Goal: Find specific page/section

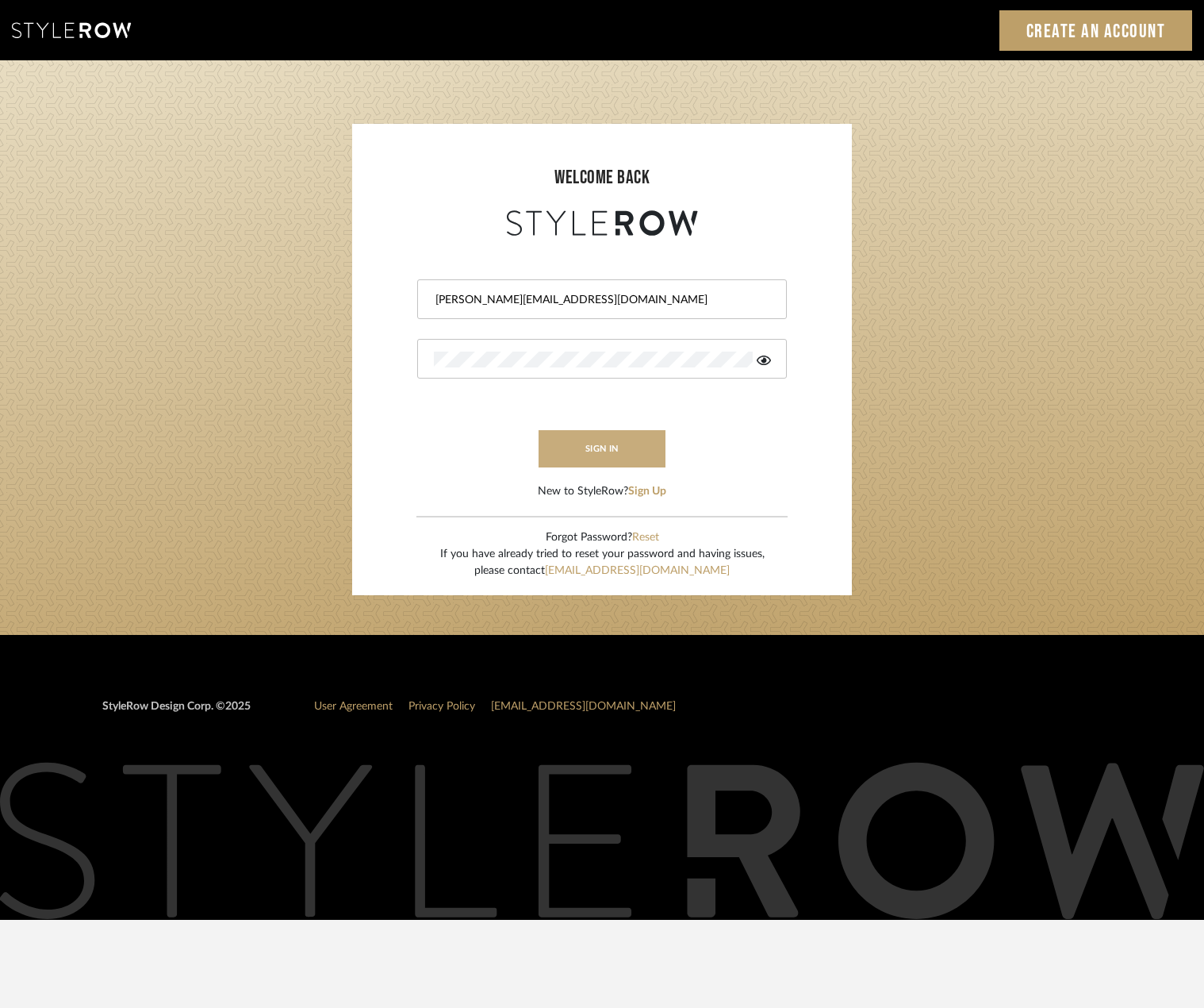
click at [610, 455] on button "sign in" at bounding box center [602, 449] width 127 height 37
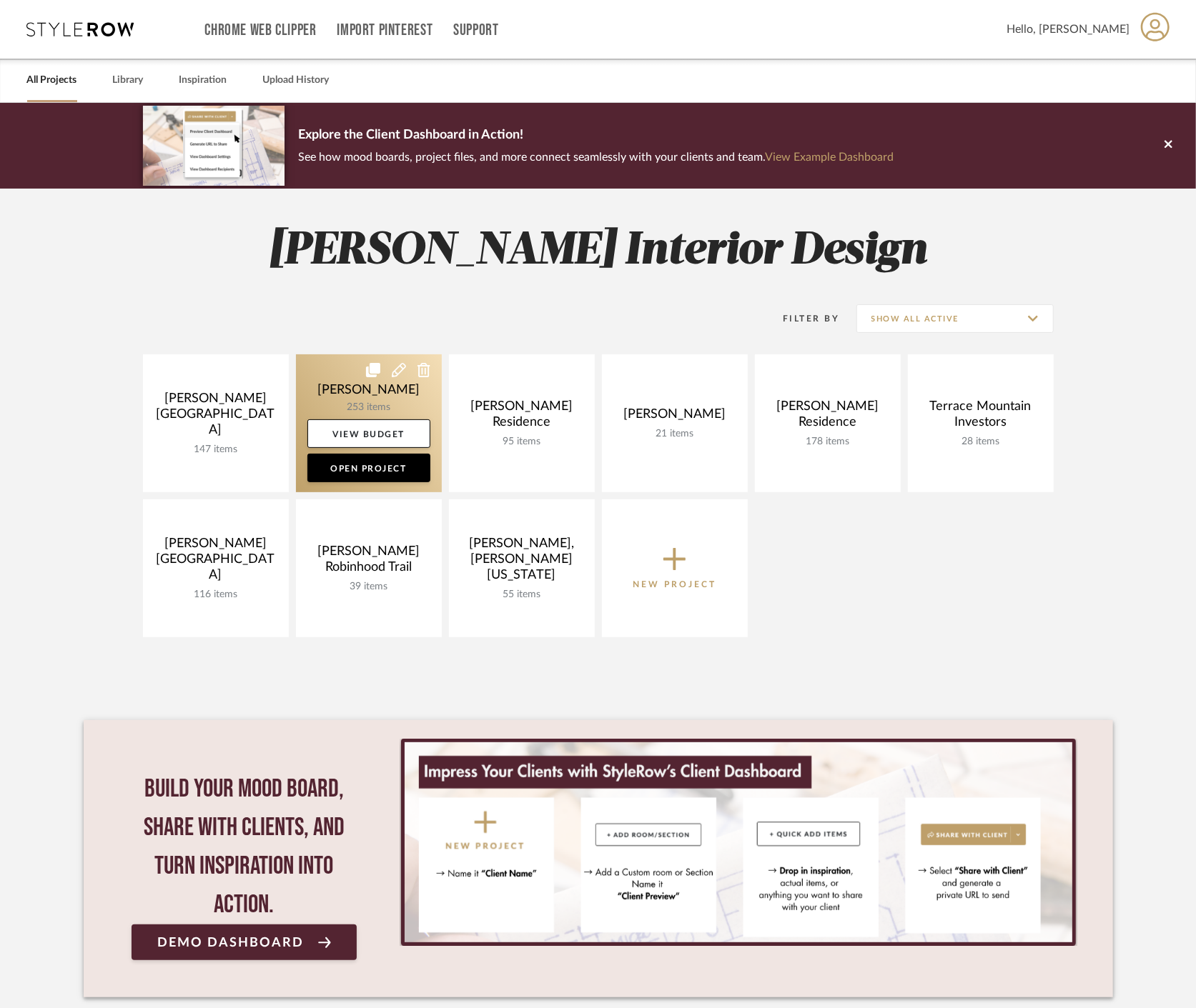
click at [348, 398] on link at bounding box center [368, 423] width 146 height 138
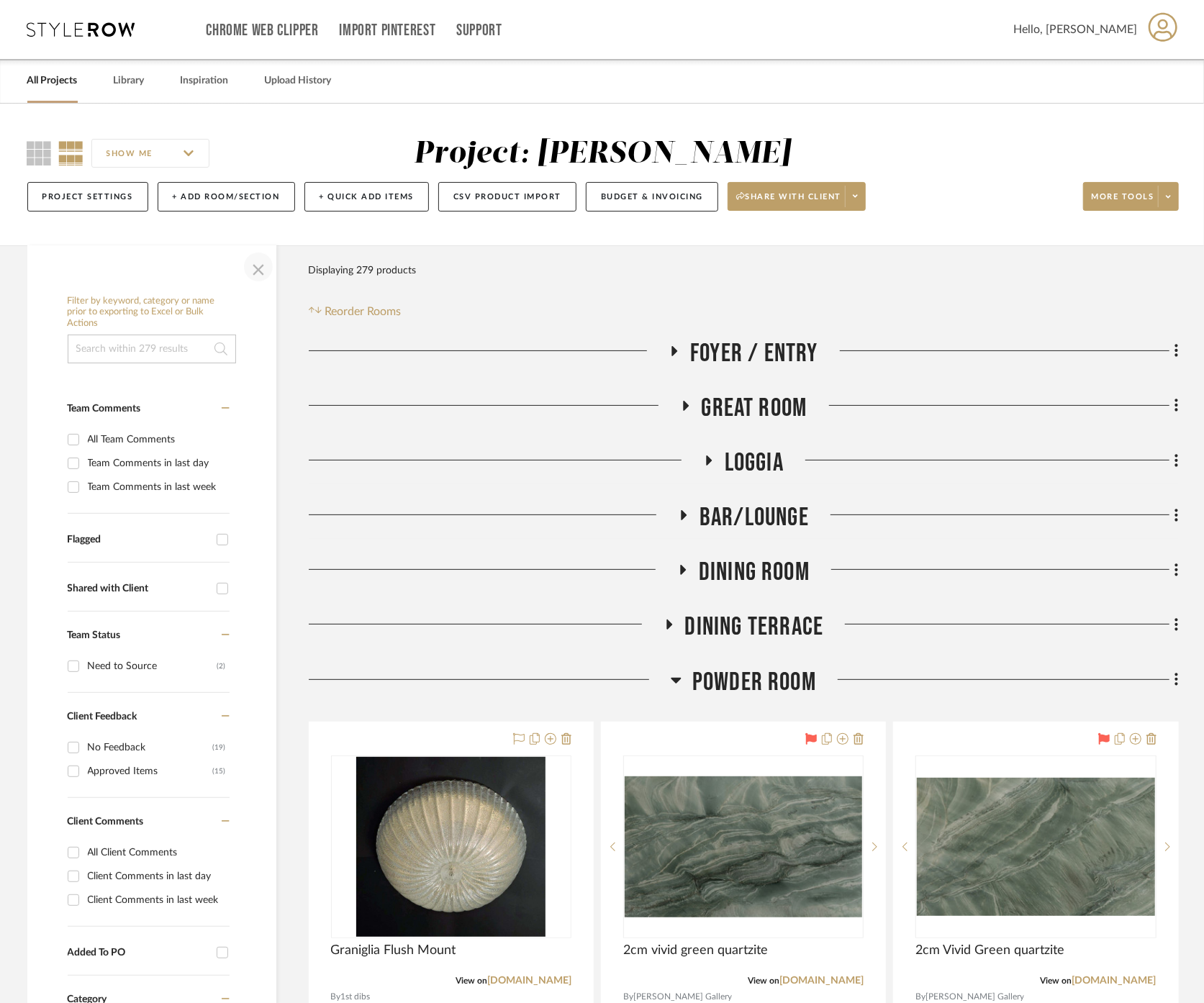
click at [253, 268] on span "button" at bounding box center [258, 267] width 34 height 34
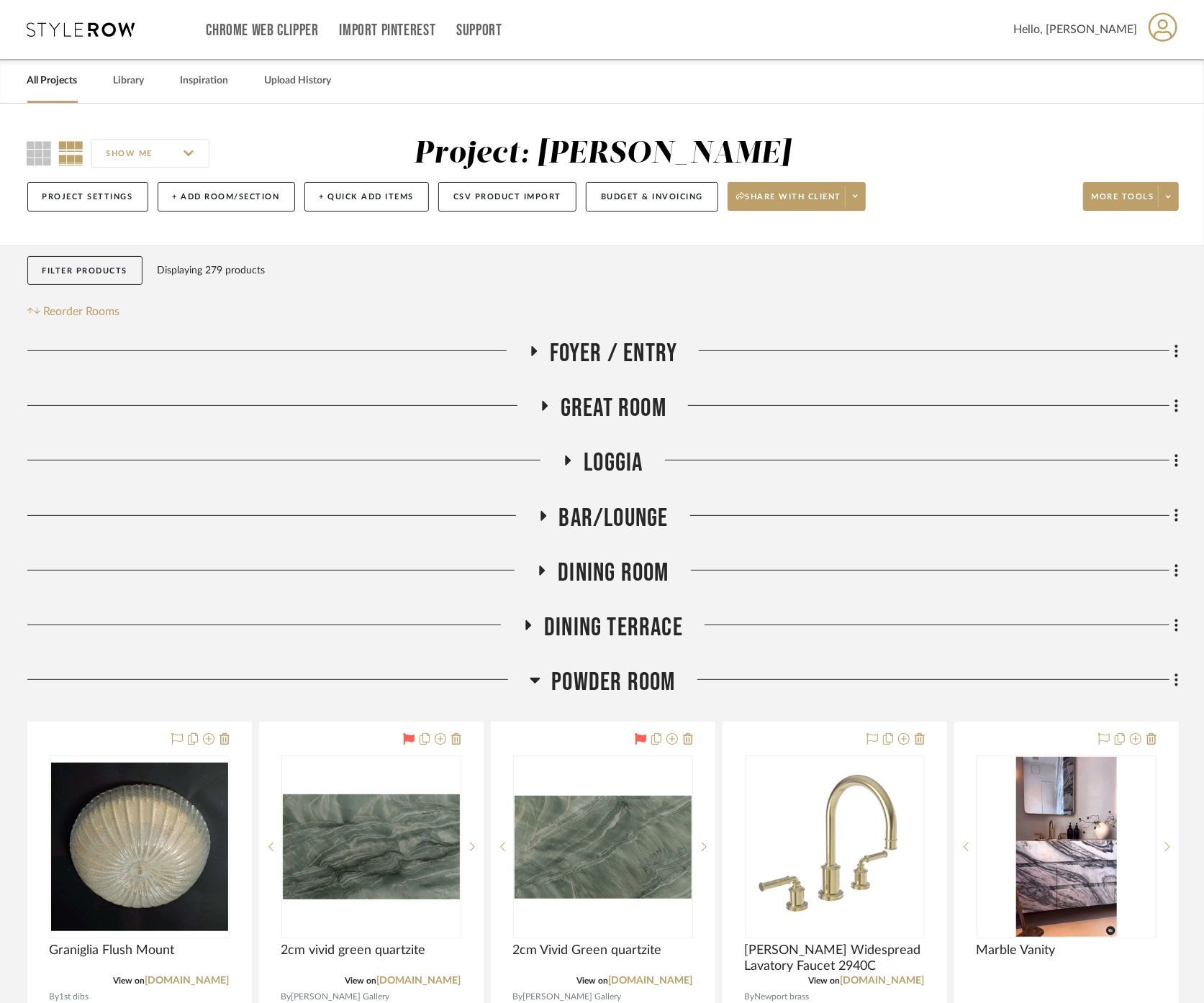
click at [624, 669] on span "Powder Room" at bounding box center [613, 683] width 123 height 31
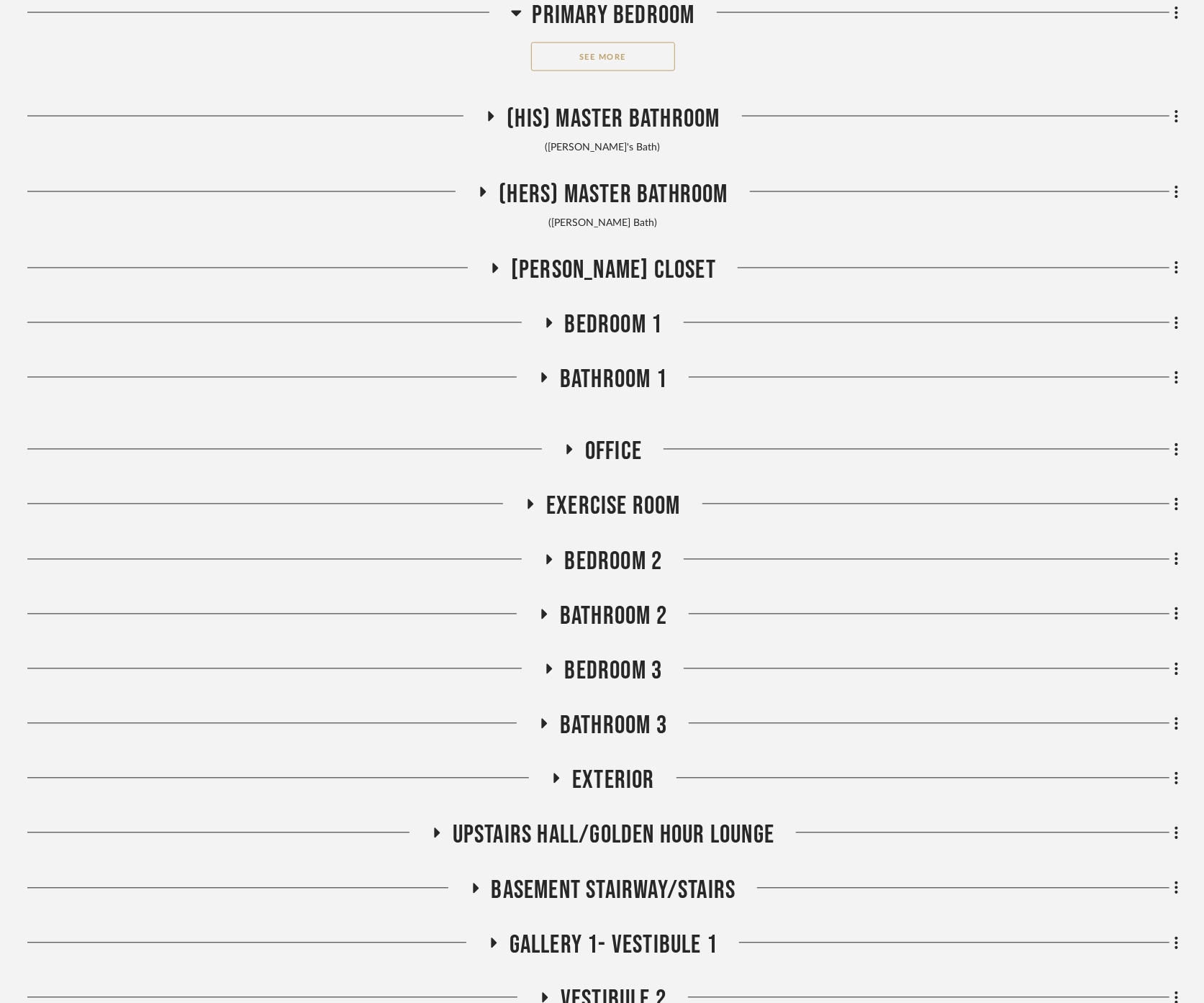
scroll to position [1860, 0]
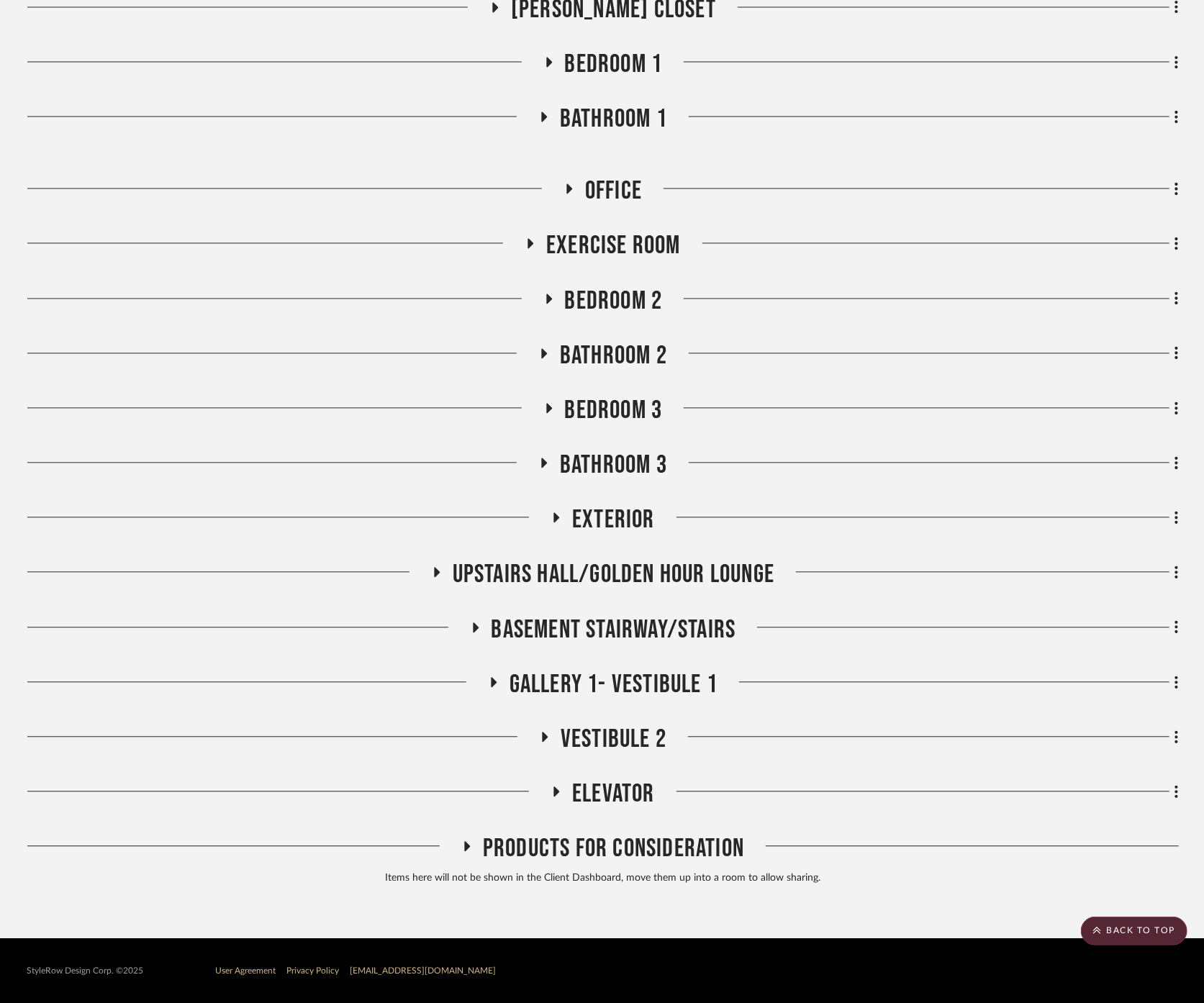
click at [606, 782] on span "Elevator" at bounding box center [613, 794] width 83 height 31
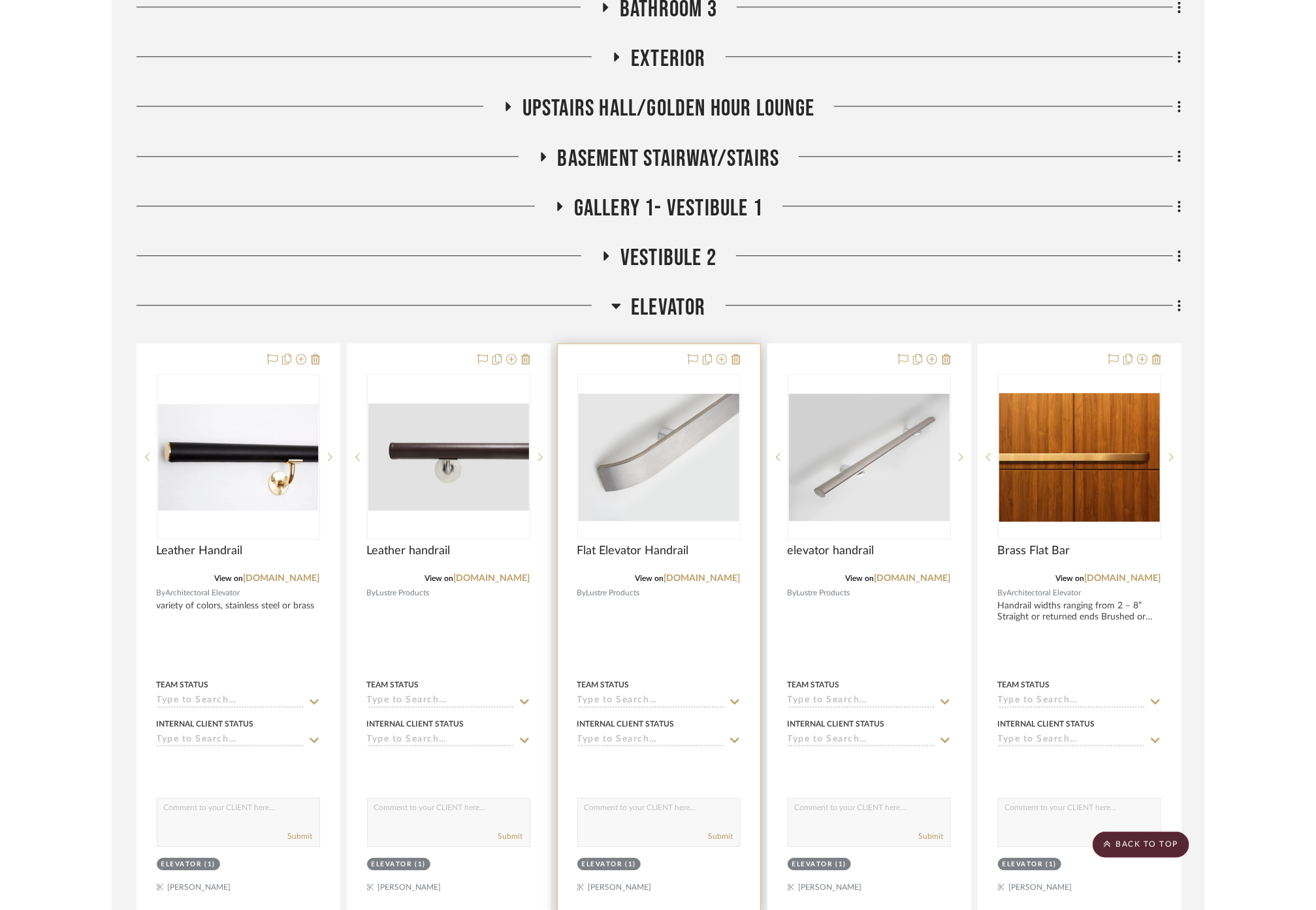
scroll to position [2123, 0]
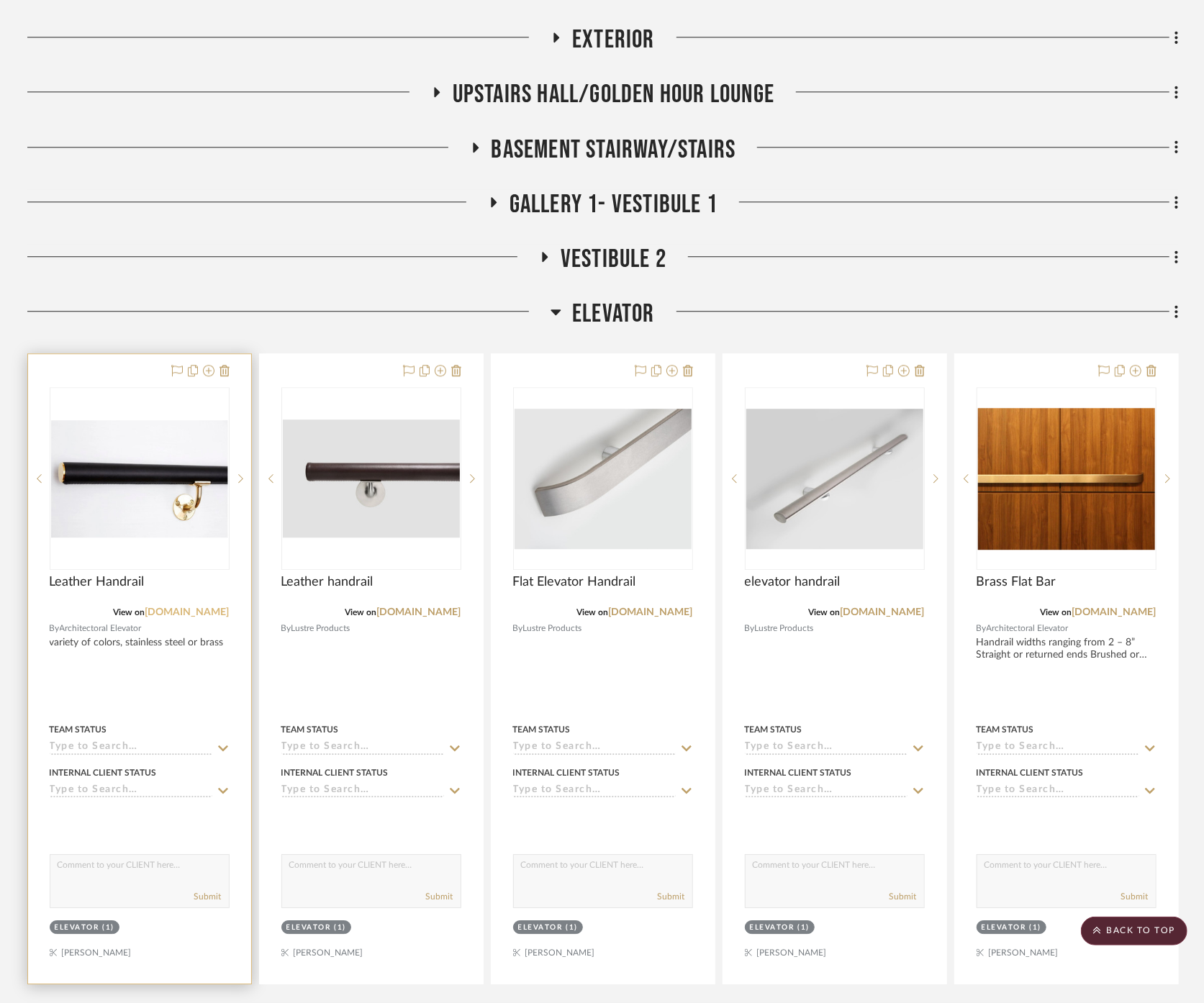
click at [212, 618] on link "architecturalelevatordesign.com" at bounding box center [187, 612] width 84 height 10
